Goal: Task Accomplishment & Management: Manage account settings

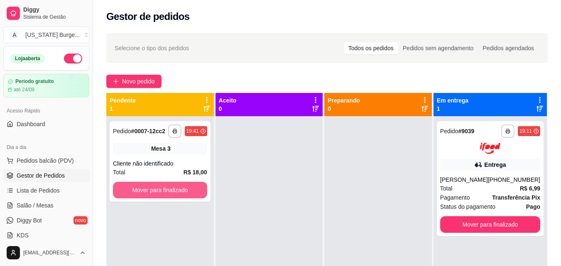
scroll to position [70, 0]
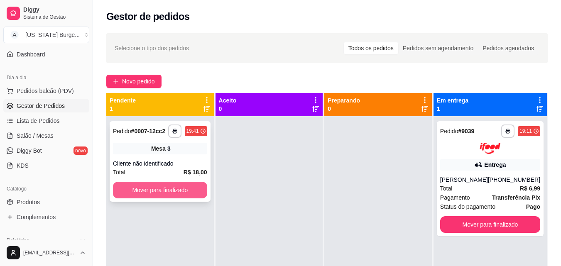
click at [188, 193] on button "Mover para finalizado" at bounding box center [160, 190] width 94 height 17
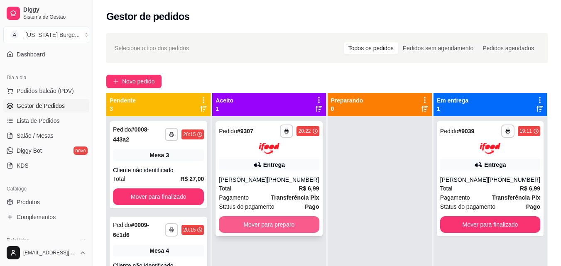
click at [256, 227] on button "Mover para preparo" at bounding box center [269, 224] width 100 height 17
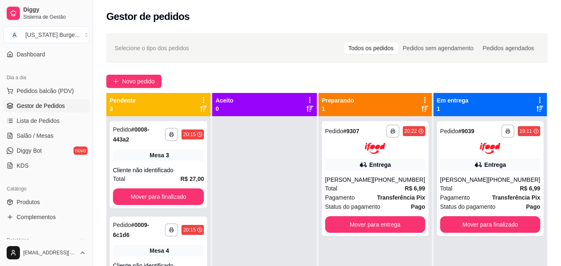
scroll to position [29, 0]
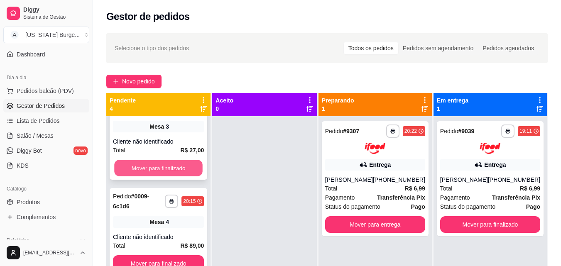
click at [193, 163] on button "Mover para finalizado" at bounding box center [158, 168] width 88 height 16
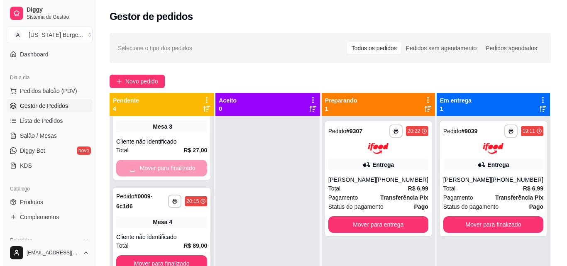
scroll to position [0, 0]
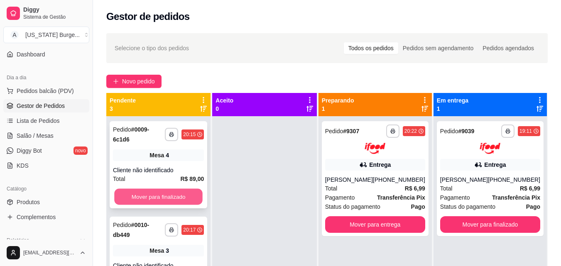
click at [177, 195] on button "Mover para finalizado" at bounding box center [158, 197] width 88 height 16
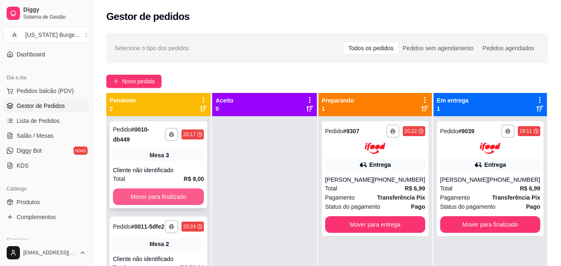
click at [175, 189] on button "Mover para finalizado" at bounding box center [158, 197] width 91 height 17
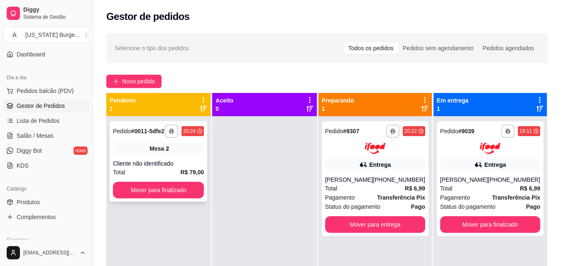
click at [164, 132] on strong "# 0011-5dfe2" at bounding box center [147, 131] width 33 height 7
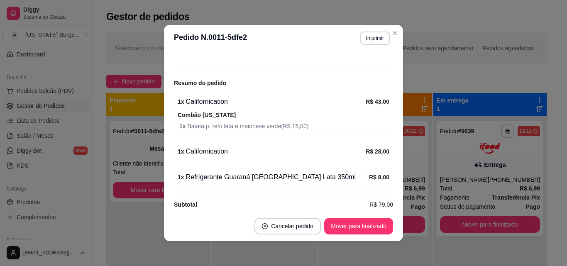
scroll to position [79, 0]
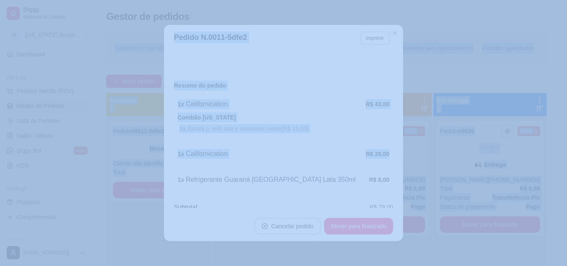
drag, startPoint x: 383, startPoint y: 158, endPoint x: 402, endPoint y: -27, distance: 186.6
click at [402, 0] on html "**********" at bounding box center [283, 133] width 567 height 266
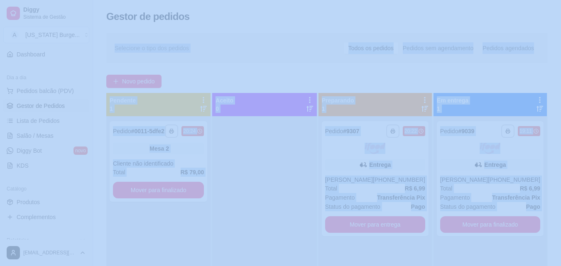
click at [257, 174] on div at bounding box center [264, 249] width 104 height 266
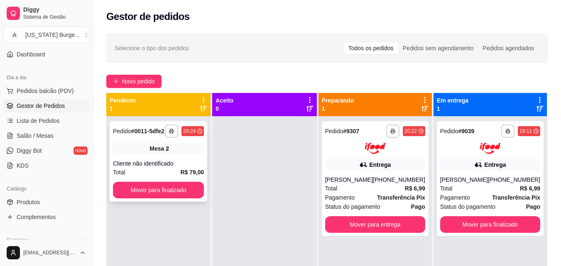
click at [167, 162] on div "Cliente não identificado" at bounding box center [158, 163] width 91 height 8
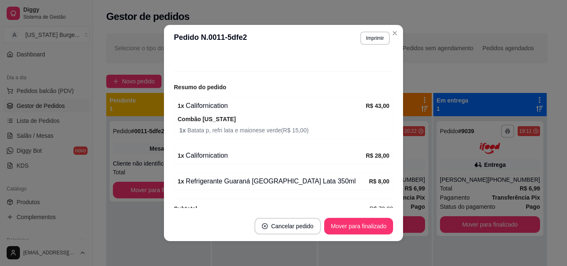
scroll to position [92, 0]
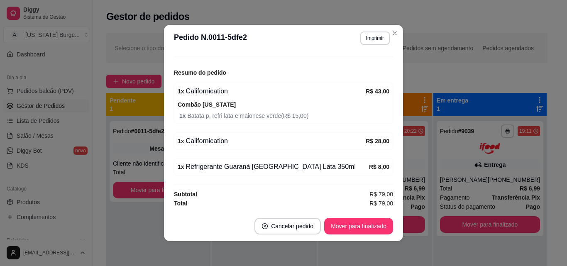
click at [225, 146] on div "1 x Californication R$ 28,00" at bounding box center [283, 140] width 219 height 17
click at [225, 146] on div "1 x Californication" at bounding box center [272, 141] width 188 height 10
click at [281, 225] on button "Cancelar pedido" at bounding box center [288, 226] width 66 height 17
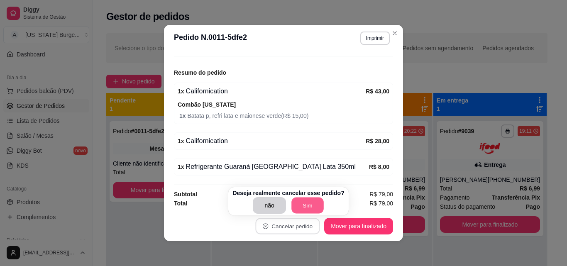
click at [297, 208] on button "Sim" at bounding box center [307, 206] width 32 height 16
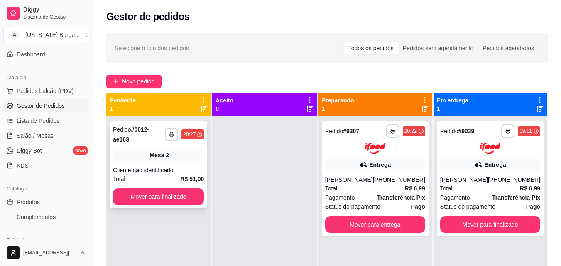
click at [149, 133] on strong "# 0012-ae163" at bounding box center [131, 134] width 36 height 17
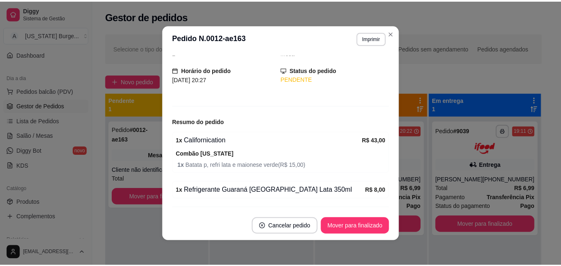
scroll to position [66, 0]
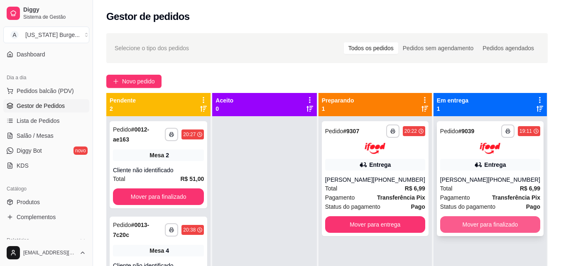
click at [497, 223] on button "Mover para finalizado" at bounding box center [490, 224] width 100 height 17
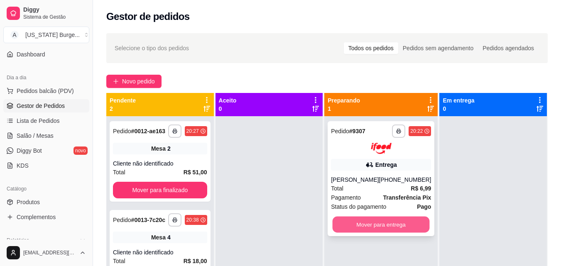
click at [386, 225] on button "Mover para entrega" at bounding box center [381, 224] width 97 height 16
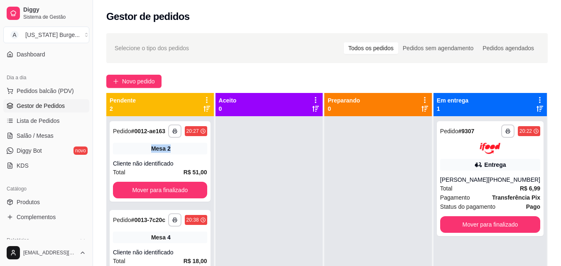
drag, startPoint x: 213, startPoint y: 135, endPoint x: 214, endPoint y: 151, distance: 15.8
click at [214, 151] on div "**********" at bounding box center [160, 237] width 108 height 289
click at [257, 192] on div at bounding box center [270, 249] width 108 height 266
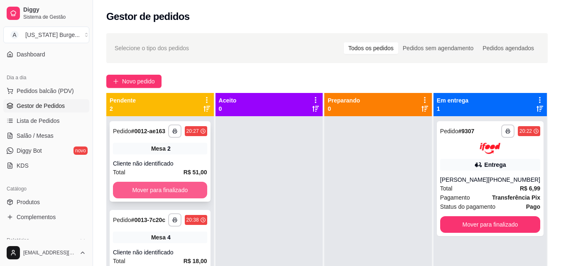
click at [150, 191] on button "Mover para finalizado" at bounding box center [160, 190] width 94 height 17
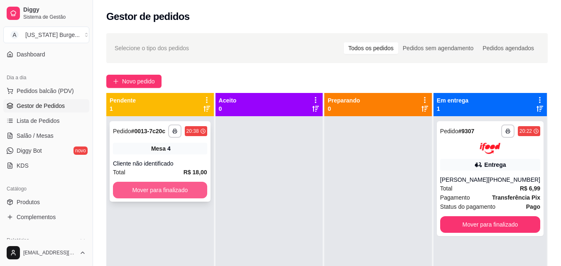
click at [147, 196] on button "Mover para finalizado" at bounding box center [160, 190] width 94 height 17
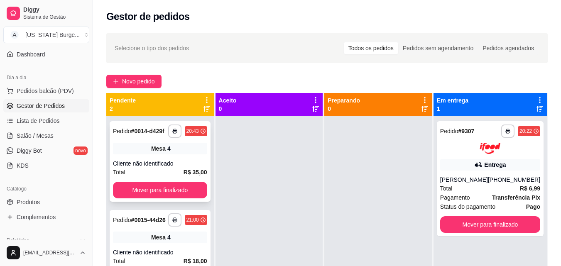
click at [150, 181] on div "**********" at bounding box center [160, 161] width 101 height 81
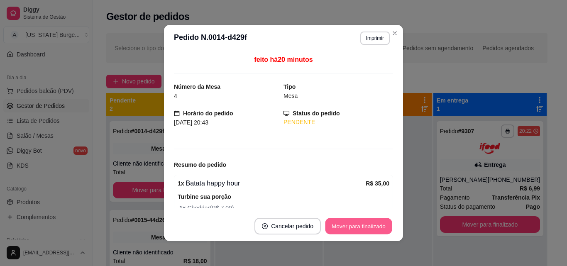
click at [357, 225] on button "Mover para finalizado" at bounding box center [359, 226] width 67 height 16
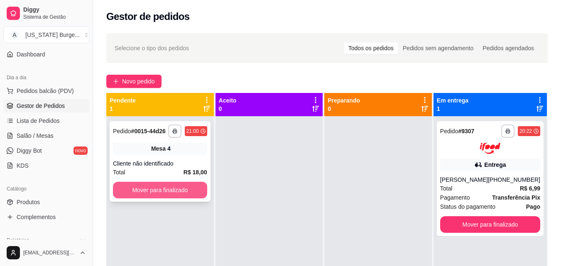
click at [167, 195] on button "Mover para finalizado" at bounding box center [160, 190] width 94 height 17
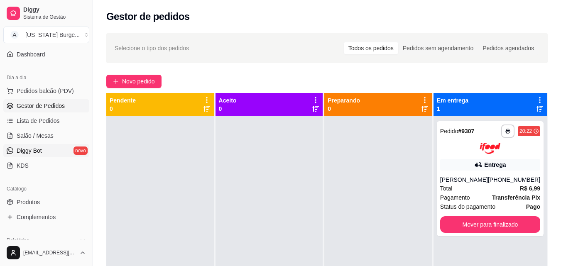
click at [32, 152] on span "Diggy Bot" at bounding box center [29, 151] width 25 height 8
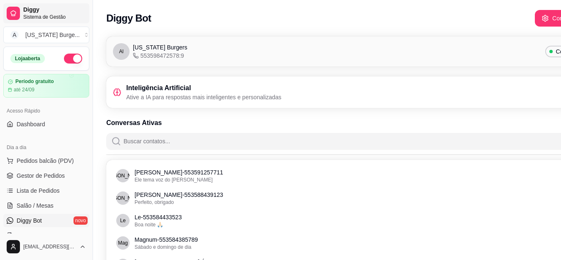
click at [44, 13] on span "Diggy" at bounding box center [54, 9] width 63 height 7
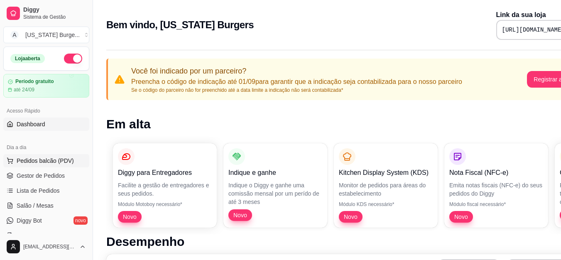
click at [54, 159] on span "Pedidos balcão (PDV)" at bounding box center [45, 161] width 57 height 8
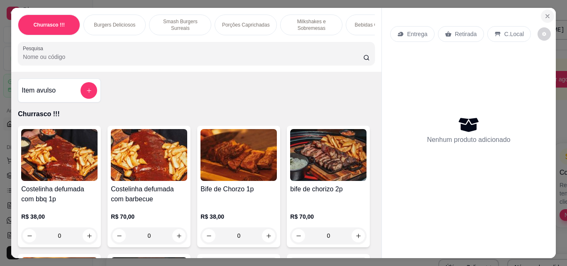
click at [544, 13] on icon "Close" at bounding box center [547, 16] width 7 height 7
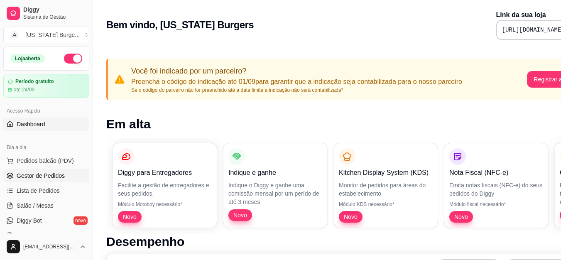
click at [56, 171] on link "Gestor de Pedidos" at bounding box center [46, 175] width 86 height 13
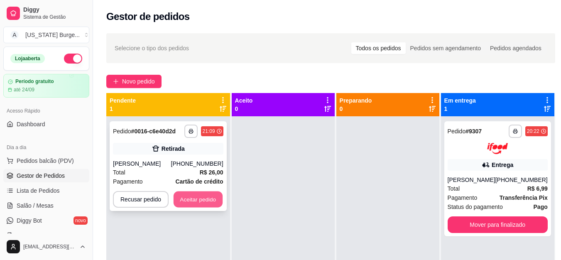
click at [195, 201] on button "Aceitar pedido" at bounding box center [198, 199] width 49 height 16
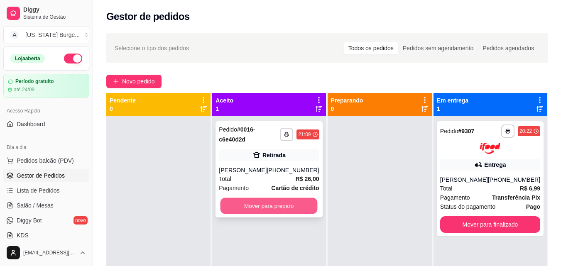
click at [295, 210] on button "Mover para preparo" at bounding box center [268, 206] width 97 height 16
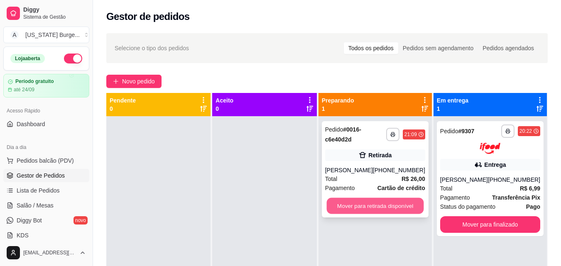
click at [378, 214] on button "Mover para retirada disponível" at bounding box center [374, 206] width 97 height 16
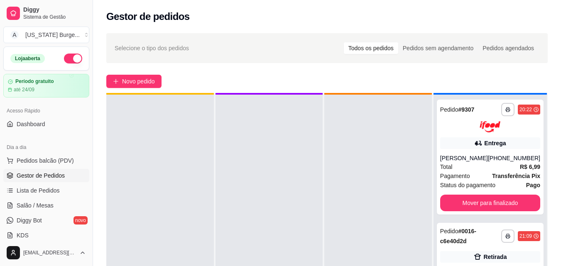
scroll to position [23, 0]
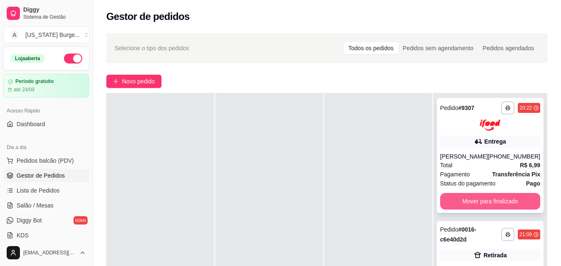
click at [515, 202] on button "Mover para finalizado" at bounding box center [490, 201] width 100 height 17
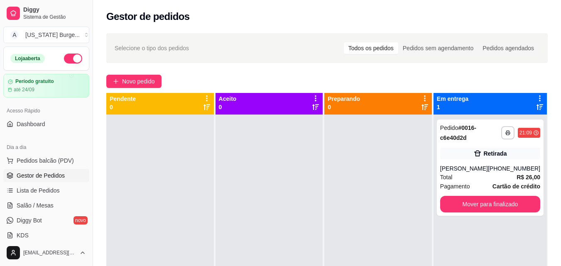
scroll to position [0, 0]
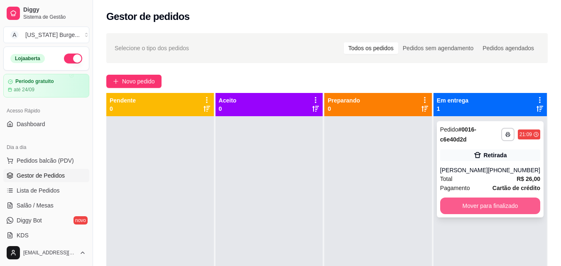
click at [487, 212] on button "Mover para finalizado" at bounding box center [490, 206] width 100 height 17
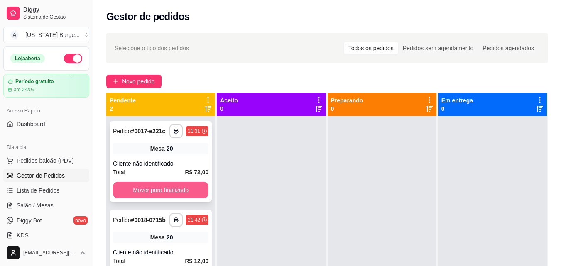
click at [163, 193] on button "Mover para finalizado" at bounding box center [161, 190] width 96 height 17
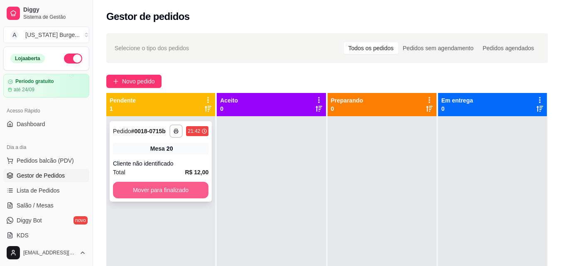
click at [152, 186] on button "Mover para finalizado" at bounding box center [161, 190] width 96 height 17
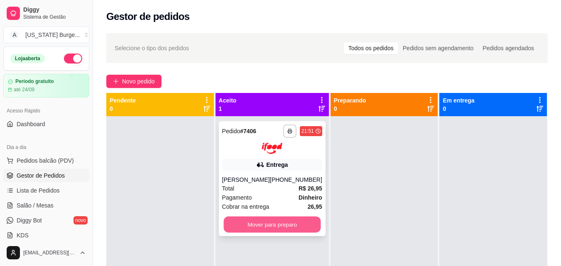
click at [240, 233] on button "Mover para preparo" at bounding box center [271, 224] width 97 height 16
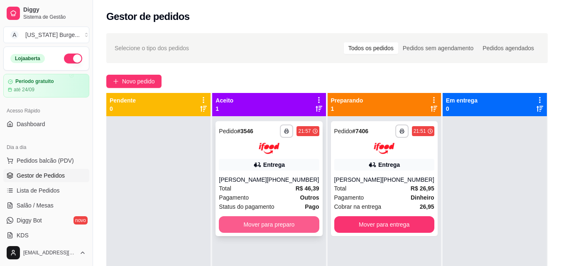
click at [265, 226] on button "Mover para preparo" at bounding box center [269, 224] width 100 height 17
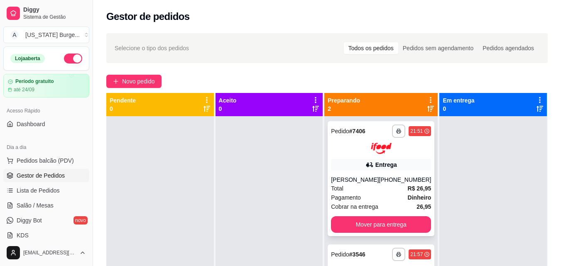
click at [363, 147] on div at bounding box center [381, 148] width 100 height 11
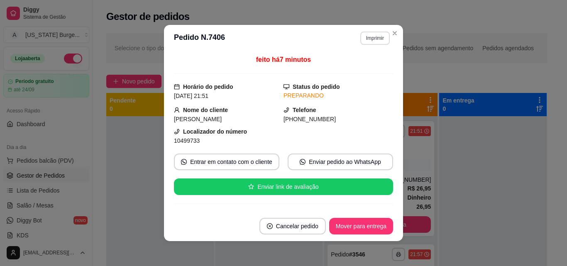
click at [369, 40] on button "Imprimir" at bounding box center [374, 38] width 29 height 13
click at [349, 69] on button "Epson" at bounding box center [357, 67] width 60 height 13
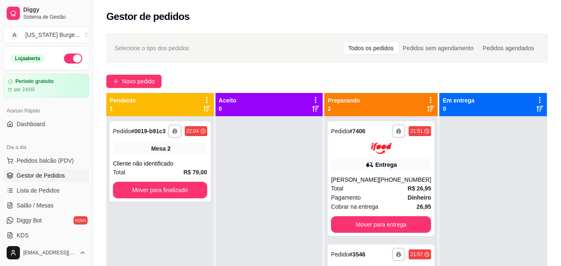
click at [430, 162] on div "**********" at bounding box center [380, 249] width 113 height 266
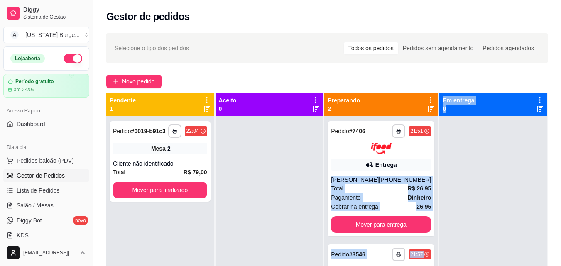
drag, startPoint x: 431, startPoint y: 164, endPoint x: 433, endPoint y: 216, distance: 51.6
click at [433, 216] on div "**********" at bounding box center [326, 226] width 441 height 266
click at [439, 211] on div at bounding box center [493, 249] width 108 height 266
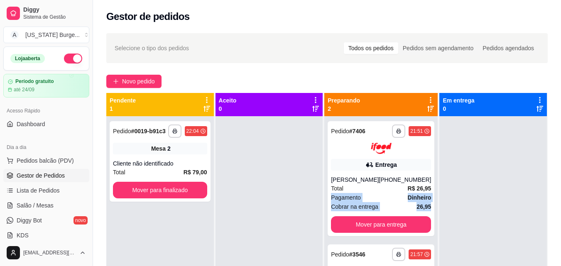
drag, startPoint x: 431, startPoint y: 199, endPoint x: 431, endPoint y: 208, distance: 8.7
click at [431, 212] on div "**********" at bounding box center [380, 249] width 113 height 266
click at [413, 165] on div "Entrega" at bounding box center [381, 165] width 100 height 12
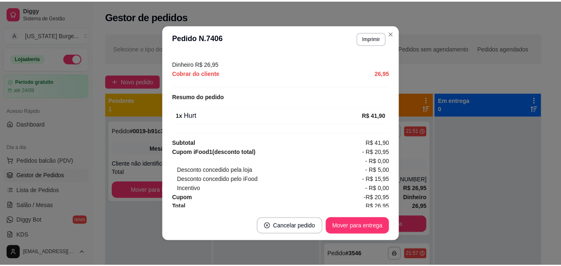
scroll to position [255, 0]
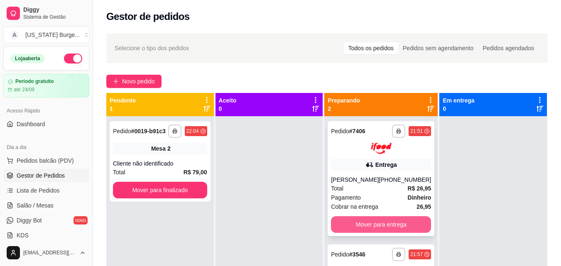
click at [380, 230] on button "Mover para entrega" at bounding box center [381, 224] width 100 height 17
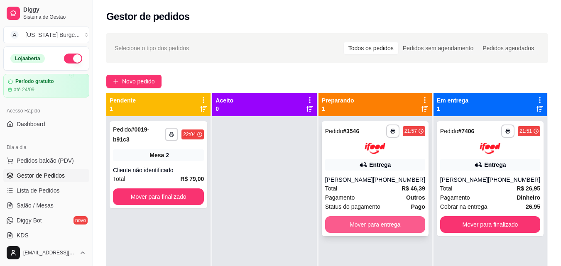
click at [388, 225] on button "Mover para entrega" at bounding box center [375, 224] width 100 height 17
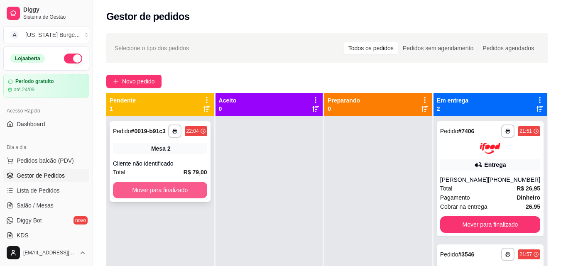
click at [173, 191] on button "Mover para finalizado" at bounding box center [160, 190] width 94 height 17
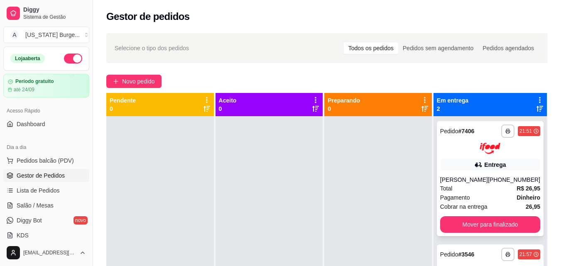
click at [493, 221] on div "**********" at bounding box center [490, 178] width 107 height 115
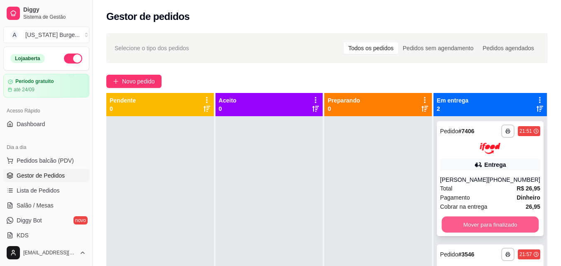
click at [464, 233] on button "Mover para finalizado" at bounding box center [489, 224] width 97 height 16
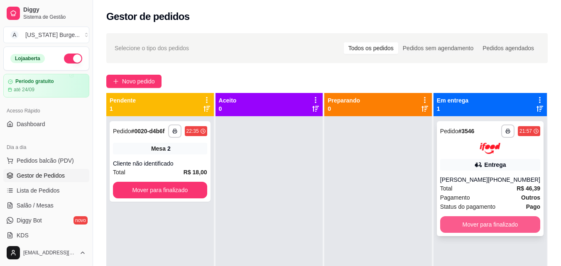
click at [471, 230] on button "Mover para finalizado" at bounding box center [490, 224] width 100 height 17
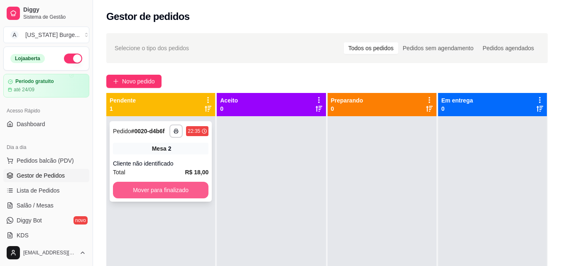
click at [146, 189] on button "Mover para finalizado" at bounding box center [161, 190] width 96 height 17
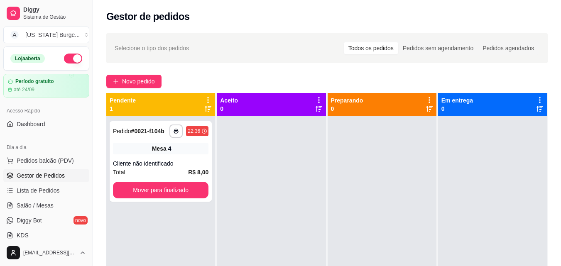
click at [72, 58] on button "button" at bounding box center [73, 59] width 18 height 10
